Goal: Task Accomplishment & Management: Use online tool/utility

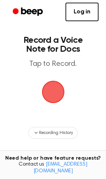
click at [52, 99] on span "button" at bounding box center [53, 91] width 29 height 29
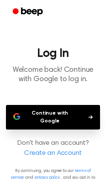
scroll to position [8, 0]
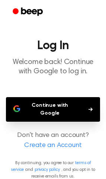
click at [62, 106] on button "Continue with Google" at bounding box center [53, 109] width 94 height 25
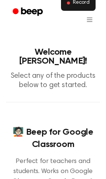
click at [77, 7] on button "Record" at bounding box center [78, 3] width 35 height 16
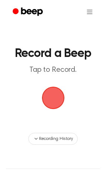
drag, startPoint x: 52, startPoint y: 103, endPoint x: 58, endPoint y: 102, distance: 6.4
click at [58, 102] on span "button" at bounding box center [53, 98] width 24 height 24
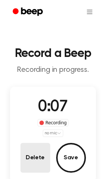
click at [33, 161] on button "Delete" at bounding box center [35, 158] width 30 height 30
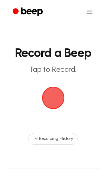
drag, startPoint x: 57, startPoint y: 105, endPoint x: 96, endPoint y: 118, distance: 41.2
click at [96, 118] on main "Record a Beep Tap to Record. Recording History" at bounding box center [53, 72] width 106 height 145
click at [51, 101] on span "button" at bounding box center [53, 98] width 36 height 36
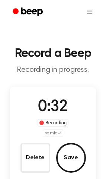
scroll to position [19, 0]
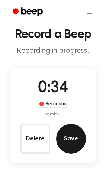
click at [74, 135] on button "Save" at bounding box center [71, 139] width 30 height 30
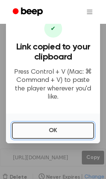
click at [73, 129] on button "OK" at bounding box center [53, 130] width 82 height 16
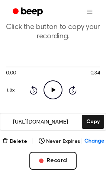
scroll to position [55, 0]
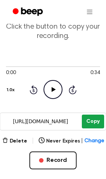
click at [93, 121] on button "Copy" at bounding box center [93, 122] width 22 height 14
